Goal: Task Accomplishment & Management: Manage account settings

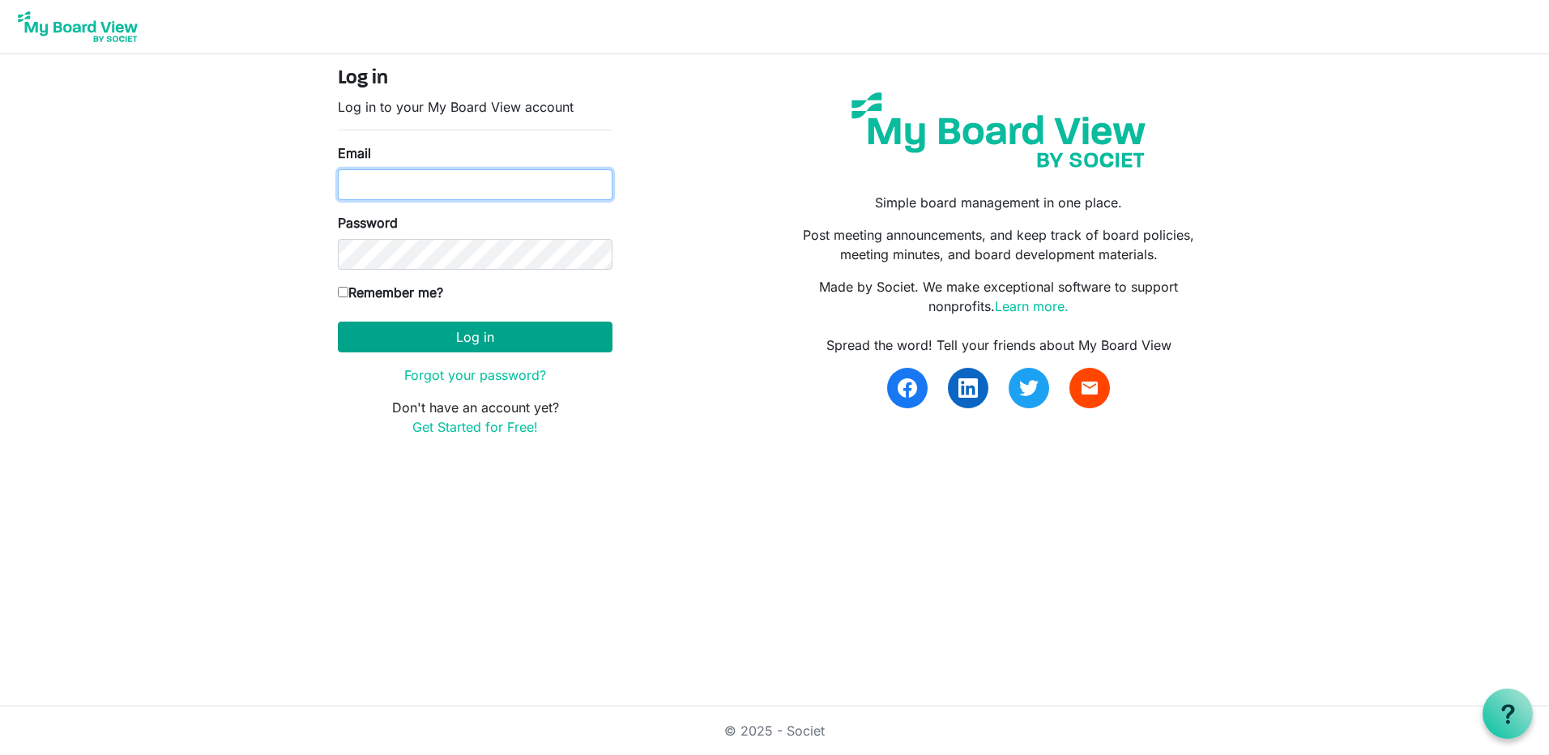
type input "bradley@cyberprosconsulting.com"
click at [474, 337] on button "Log in" at bounding box center [475, 337] width 275 height 31
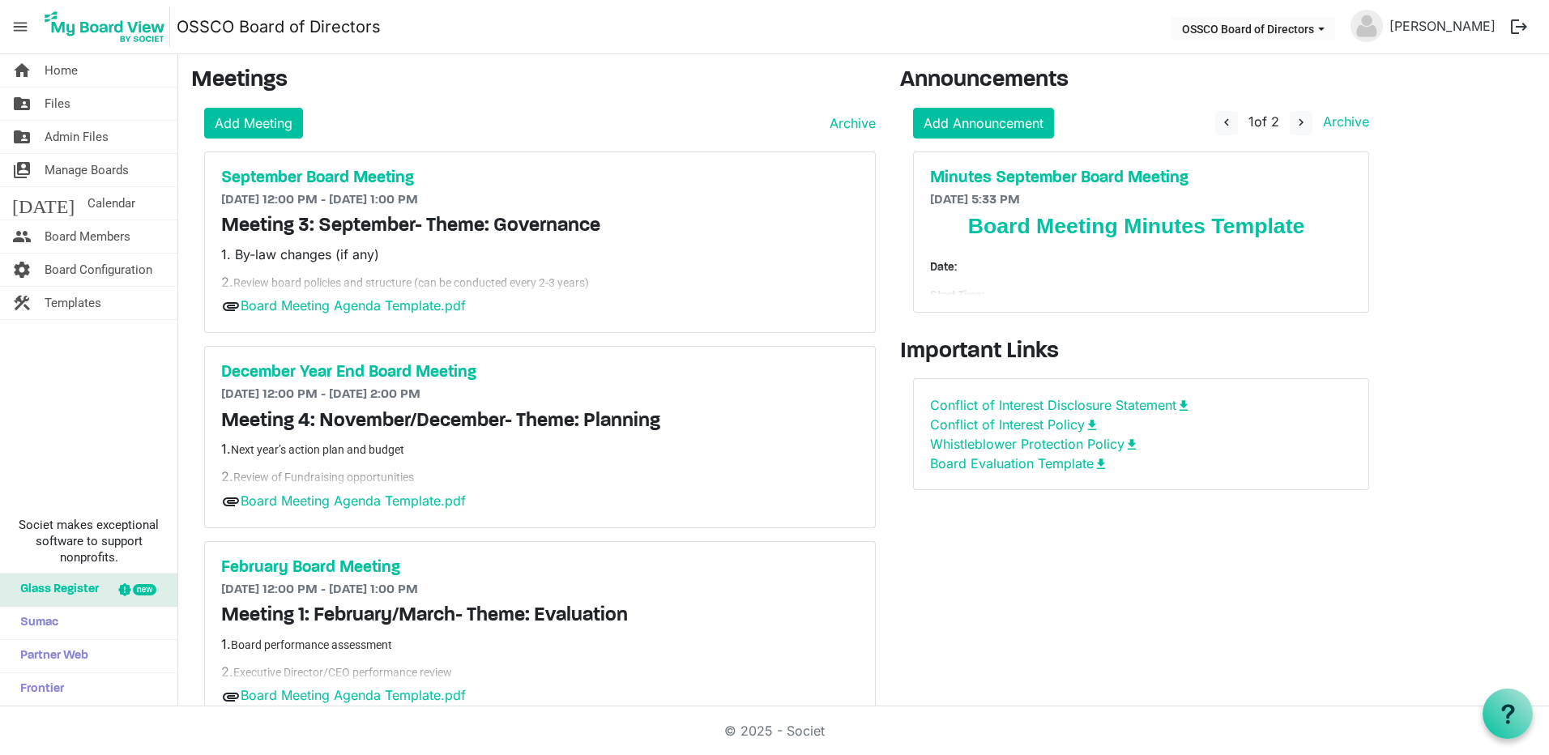
click at [1033, 527] on div "Announcements Add Announcement navigate_before 1 of 2 navigate_next Archive Min…" at bounding box center [1141, 499] width 506 height 864
click at [1427, 335] on main "Meetings Add Meeting Archive September Board Meeting 9/22/2025 12:00 PM - 9/22/…" at bounding box center [863, 499] width 1371 height 890
